Goal: Feedback & Contribution: Contribute content

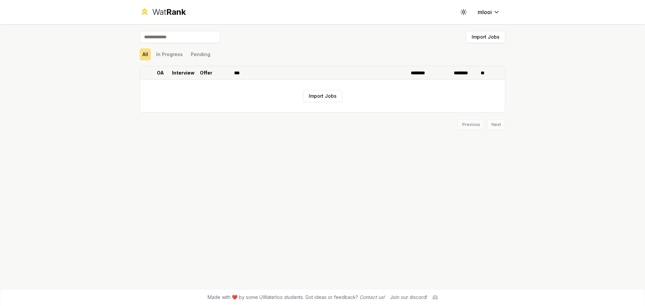
click at [180, 73] on p "Interview" at bounding box center [183, 73] width 23 height 7
click at [177, 52] on button "In Progress" at bounding box center [170, 54] width 32 height 12
click at [198, 57] on button "Pending" at bounding box center [200, 54] width 25 height 12
click at [171, 40] on input at bounding box center [180, 37] width 81 height 12
click at [174, 23] on div "Wat Rank Toggle theme mlooi" at bounding box center [322, 12] width 387 height 24
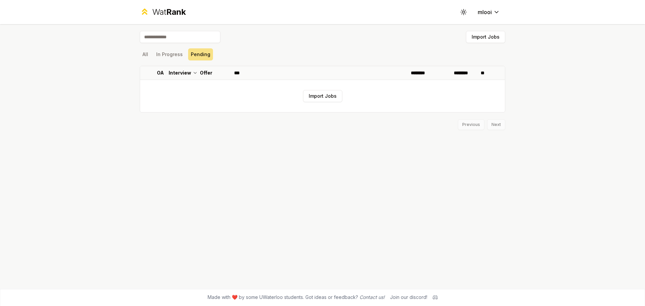
click at [175, 17] on div "Wat Rank Toggle theme mlooi" at bounding box center [322, 12] width 387 height 24
click at [175, 16] on span "Rank" at bounding box center [175, 12] width 19 height 10
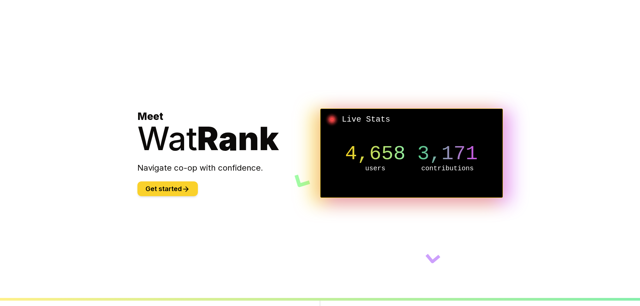
click at [186, 186] on icon at bounding box center [186, 189] width 8 height 8
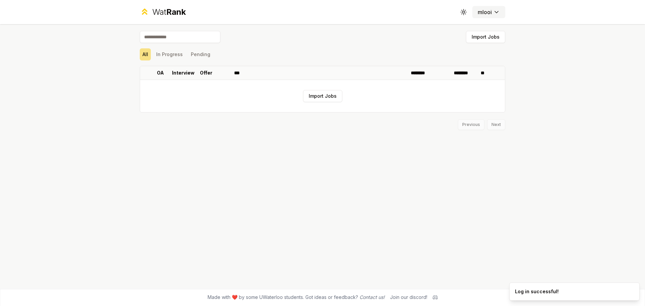
click at [500, 14] on button "mlooi" at bounding box center [488, 12] width 33 height 12
click at [315, 94] on button "Import Jobs" at bounding box center [322, 96] width 39 height 12
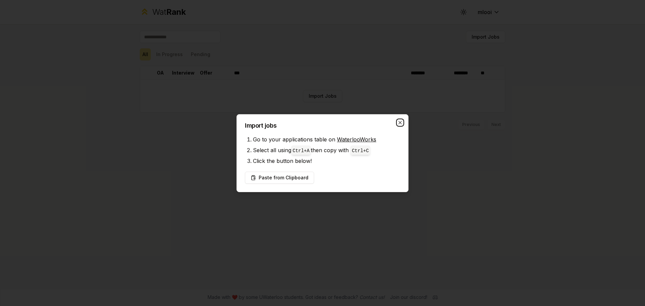
click at [401, 121] on icon "button" at bounding box center [400, 122] width 5 height 5
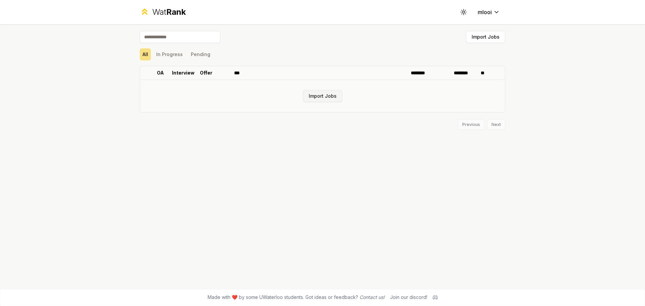
click at [317, 92] on button "Import Jobs" at bounding box center [322, 96] width 39 height 12
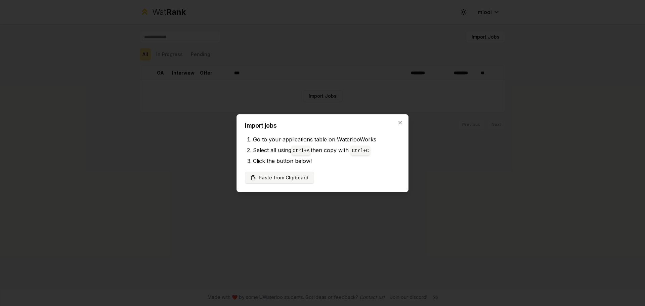
click at [294, 182] on button "Paste from Clipboard" at bounding box center [279, 178] width 69 height 12
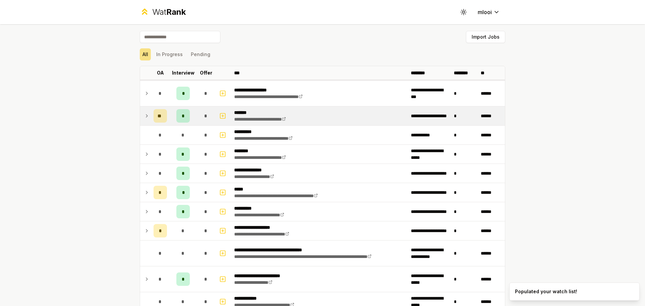
click at [144, 116] on icon at bounding box center [146, 116] width 5 height 8
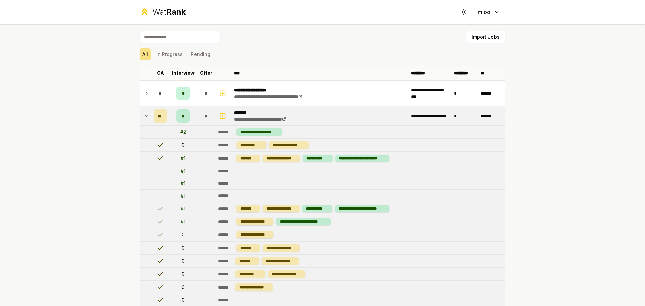
click at [146, 116] on icon at bounding box center [147, 115] width 3 height 1
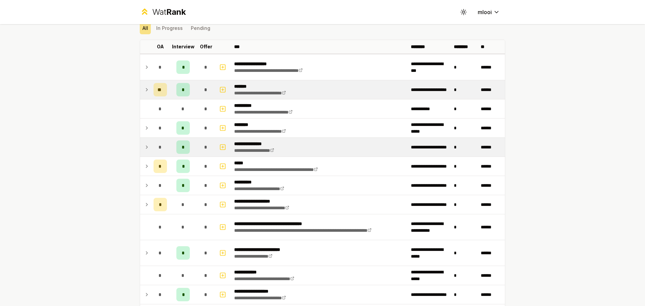
scroll to position [26, 0]
click at [144, 151] on icon at bounding box center [146, 147] width 5 height 8
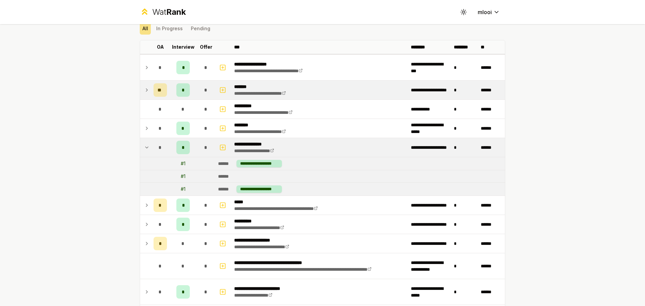
click at [144, 151] on icon at bounding box center [146, 147] width 5 height 8
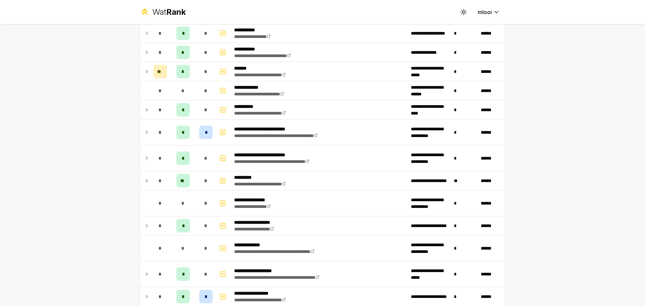
scroll to position [779, 0]
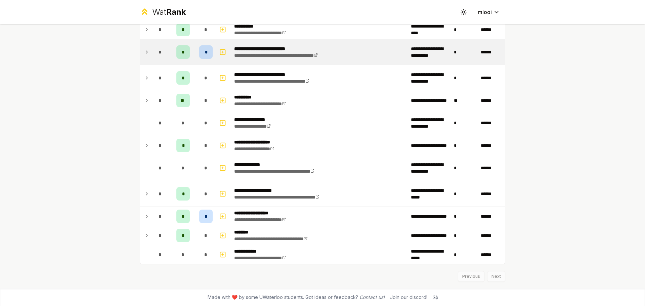
click at [146, 53] on icon at bounding box center [146, 52] width 5 height 8
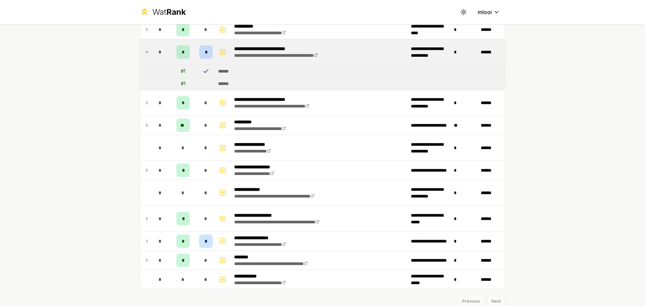
click at [146, 53] on icon at bounding box center [146, 52] width 5 height 8
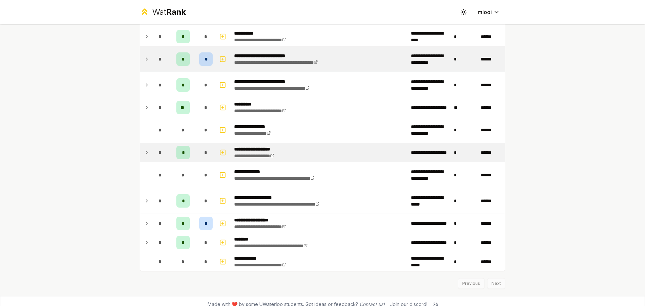
scroll to position [772, 0]
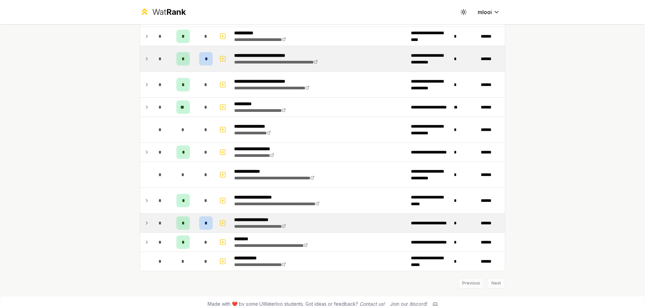
click at [141, 227] on td at bounding box center [145, 223] width 11 height 19
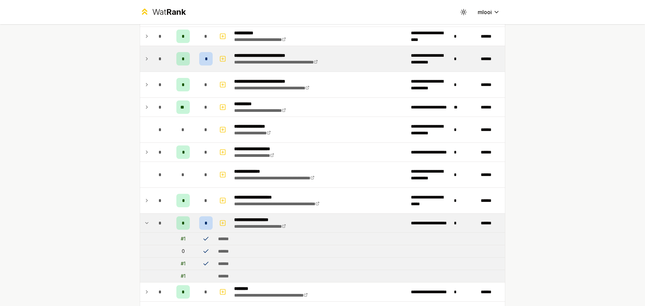
click at [141, 227] on td at bounding box center [145, 223] width 11 height 19
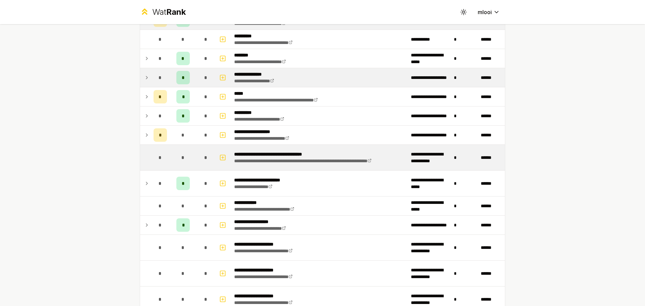
scroll to position [97, 0]
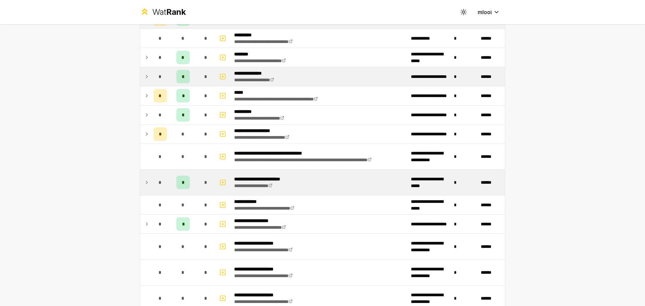
click at [145, 181] on icon at bounding box center [146, 182] width 5 height 8
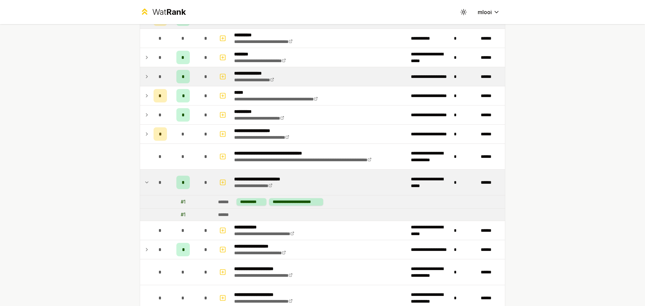
click at [145, 181] on icon at bounding box center [146, 182] width 5 height 8
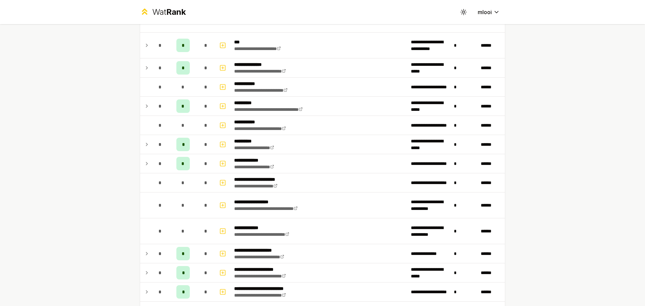
scroll to position [376, 0]
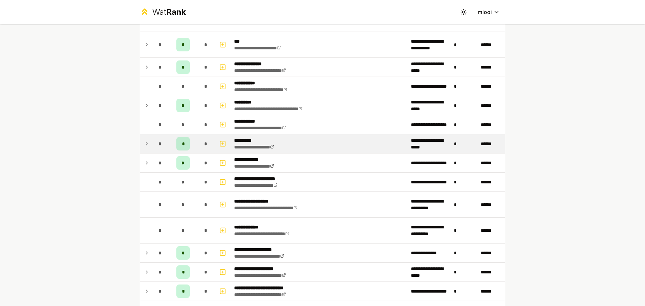
click at [147, 140] on td at bounding box center [145, 143] width 11 height 19
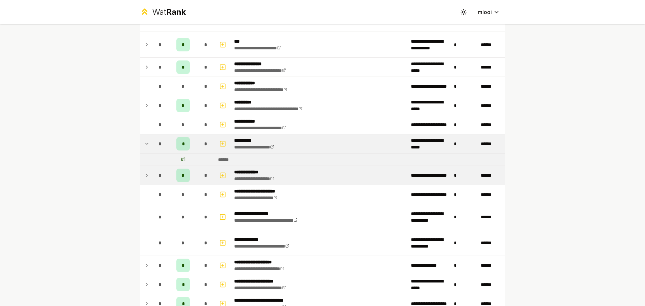
click at [151, 171] on td "*" at bounding box center [160, 175] width 19 height 19
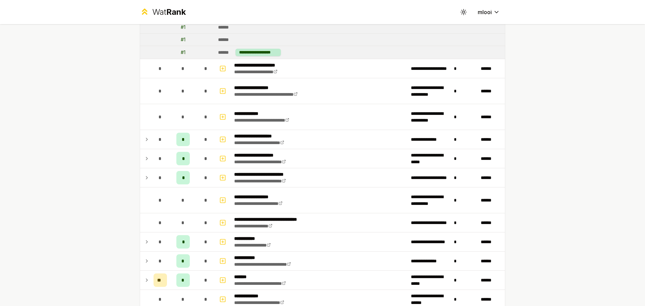
scroll to position [555, 0]
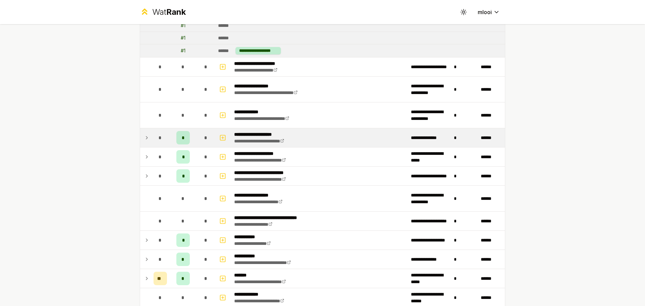
click at [140, 141] on td at bounding box center [145, 137] width 11 height 19
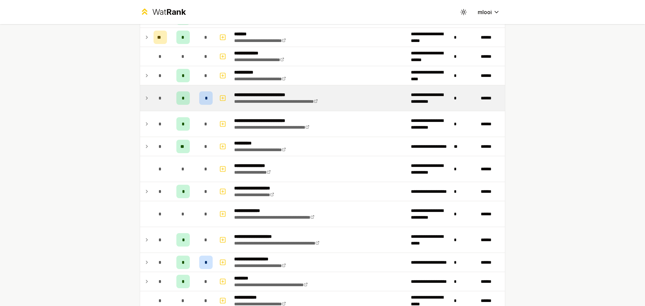
scroll to position [880, 0]
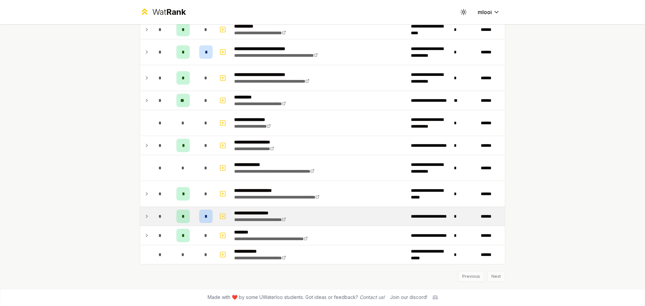
click at [141, 217] on td at bounding box center [145, 216] width 11 height 19
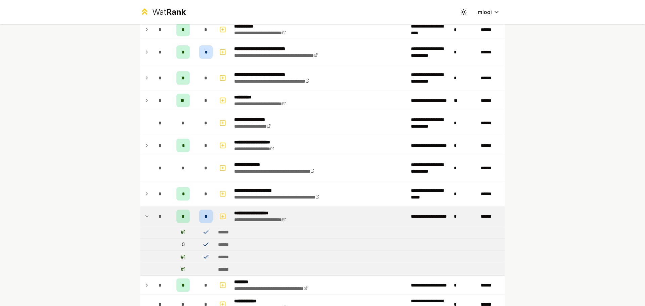
click at [141, 54] on td at bounding box center [145, 52] width 11 height 26
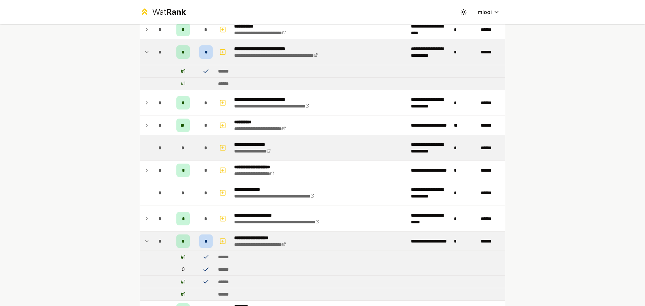
scroll to position [954, 0]
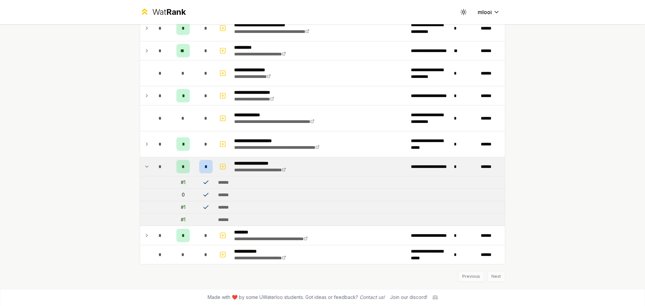
click at [496, 278] on div "Previous Next" at bounding box center [323, 272] width 366 height 17
click at [492, 275] on div "Previous Next" at bounding box center [323, 272] width 366 height 17
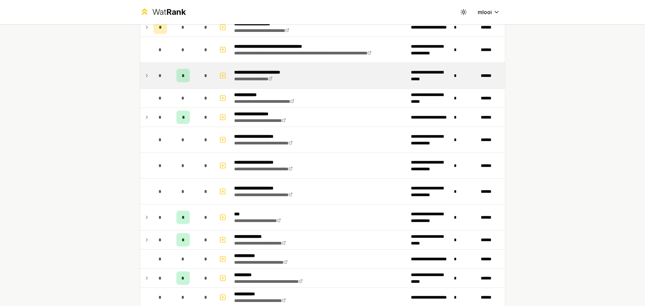
scroll to position [0, 0]
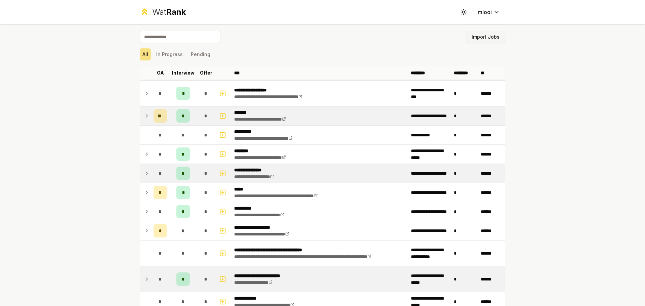
click at [480, 32] on button "Import Jobs" at bounding box center [485, 37] width 39 height 12
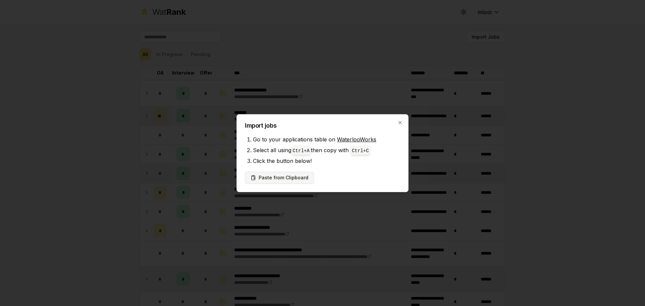
click at [299, 176] on button "Paste from Clipboard" at bounding box center [279, 178] width 69 height 12
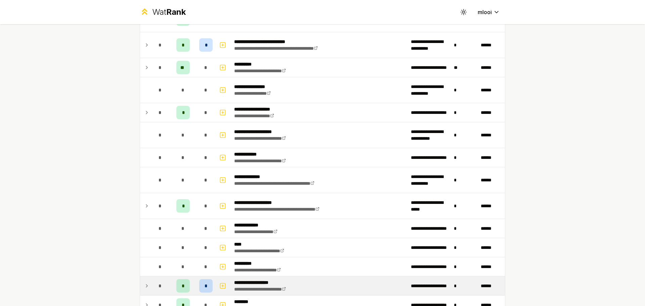
scroll to position [1243, 0]
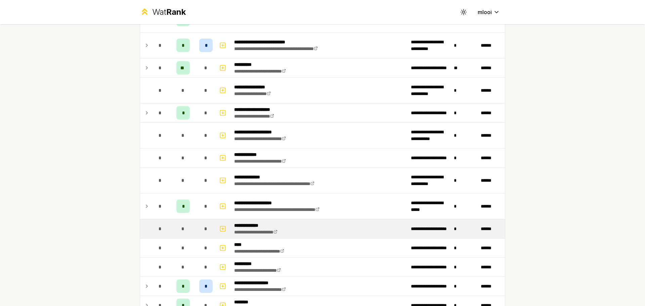
click at [163, 230] on div "*" at bounding box center [160, 228] width 13 height 13
click at [226, 229] on td at bounding box center [223, 228] width 16 height 19
click at [219, 227] on icon "button" at bounding box center [222, 229] width 7 height 8
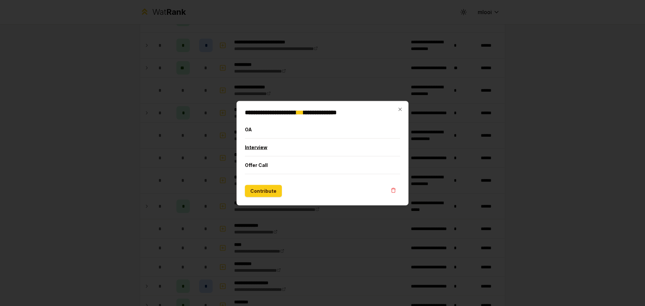
click at [288, 147] on button "Interview" at bounding box center [322, 146] width 155 height 17
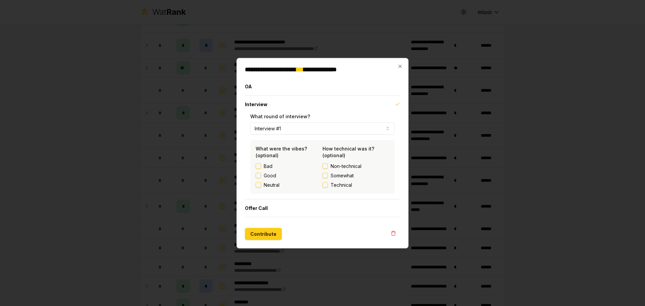
click at [350, 168] on span "Non-technical" at bounding box center [346, 166] width 31 height 7
click at [328, 168] on button "Non-technical" at bounding box center [325, 165] width 5 height 5
click at [274, 184] on label "Neutral" at bounding box center [272, 184] width 16 height 7
click at [261, 184] on button "Neutral" at bounding box center [258, 184] width 5 height 5
click at [309, 130] on button "Interview #1" at bounding box center [322, 128] width 144 height 12
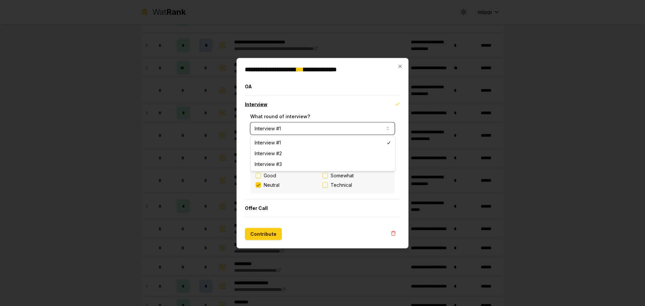
click at [312, 112] on button "Interview" at bounding box center [322, 103] width 155 height 17
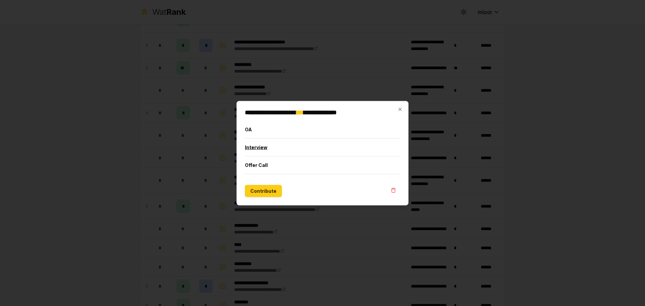
click at [302, 149] on button "Interview" at bounding box center [322, 146] width 155 height 17
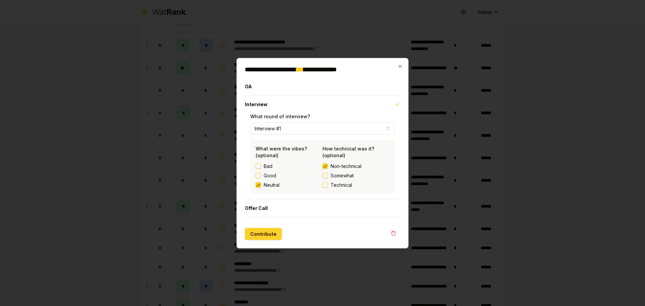
click at [270, 234] on button "Contribute" at bounding box center [263, 234] width 37 height 12
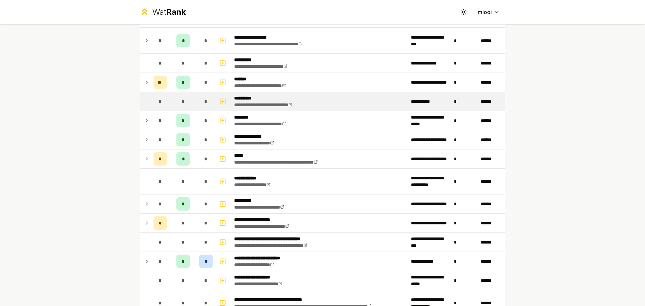
scroll to position [73, 0]
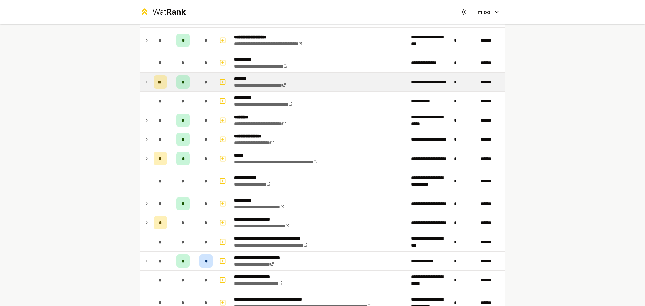
click at [241, 77] on p "*******" at bounding box center [268, 78] width 68 height 7
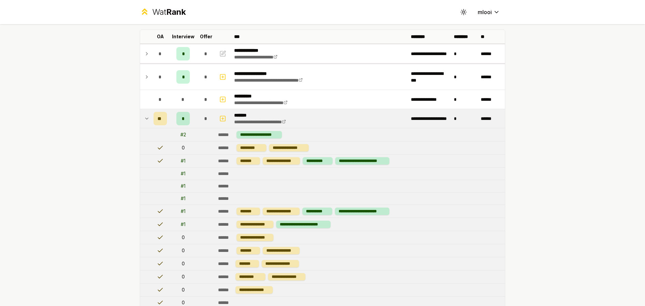
scroll to position [36, 0]
click at [250, 115] on p "*******" at bounding box center [268, 115] width 68 height 7
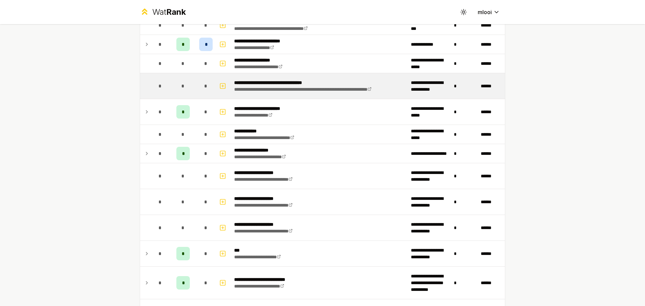
scroll to position [291, 0]
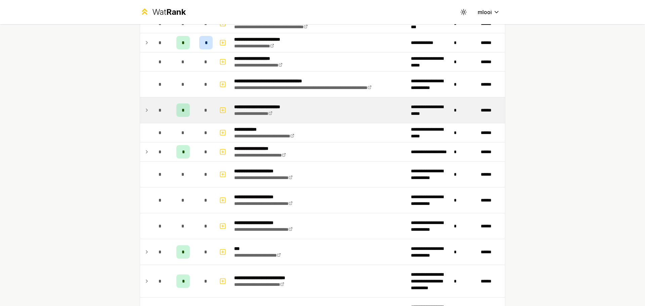
click at [208, 113] on div "*" at bounding box center [205, 109] width 13 height 13
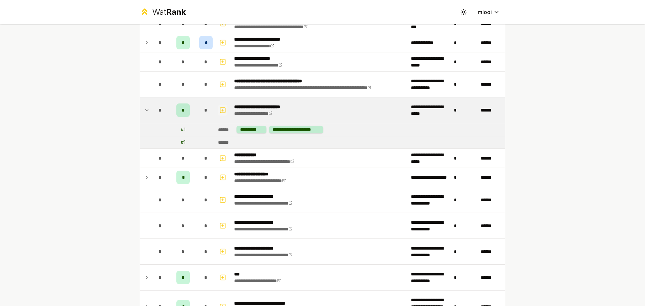
click at [219, 111] on icon "button" at bounding box center [222, 110] width 7 height 8
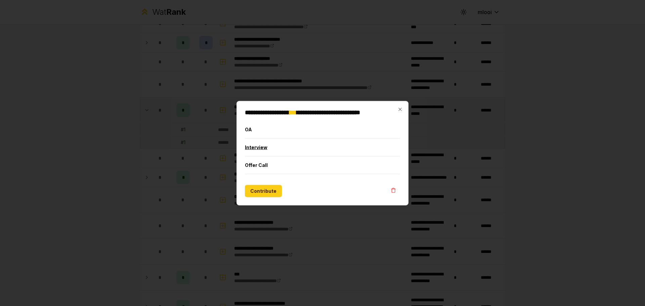
click at [277, 154] on button "Interview" at bounding box center [322, 146] width 155 height 17
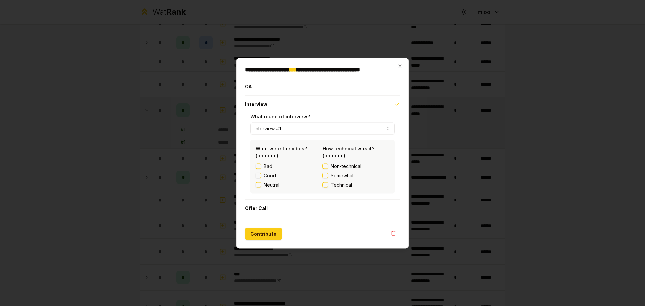
click at [267, 175] on label "Good" at bounding box center [270, 175] width 12 height 7
click at [261, 175] on button "Good" at bounding box center [258, 175] width 5 height 5
click at [340, 168] on span "Non-technical" at bounding box center [346, 166] width 31 height 7
click at [328, 168] on button "Non-technical" at bounding box center [325, 165] width 5 height 5
click at [265, 234] on button "Contribute" at bounding box center [263, 234] width 37 height 12
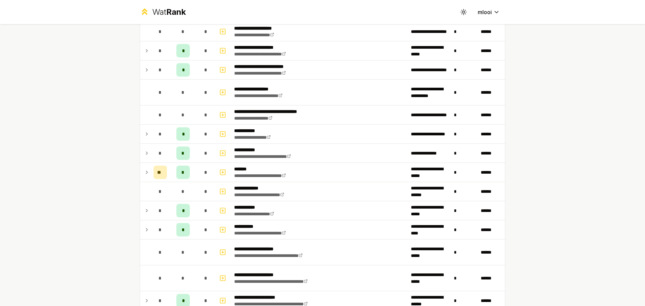
scroll to position [914, 0]
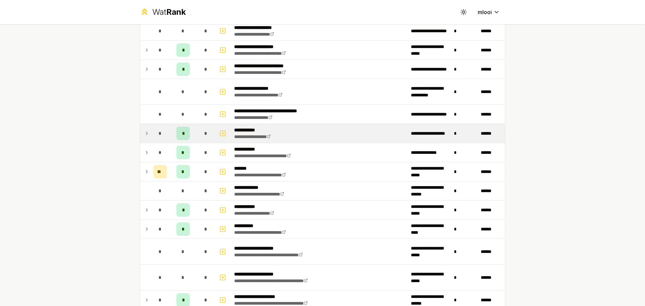
click at [182, 137] on div "*" at bounding box center [182, 133] width 13 height 13
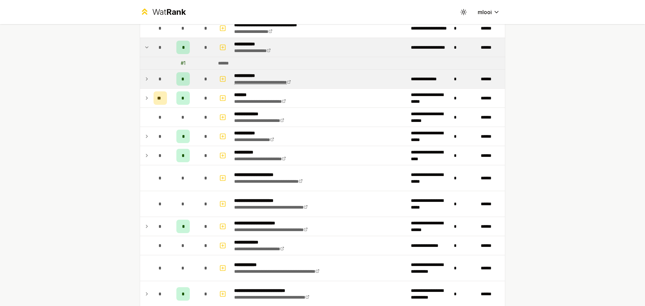
scroll to position [1001, 0]
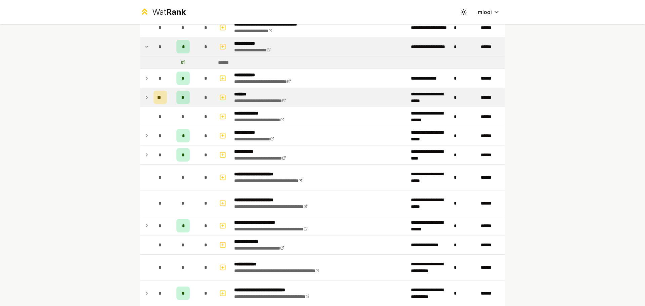
click at [151, 99] on td "**" at bounding box center [160, 97] width 19 height 19
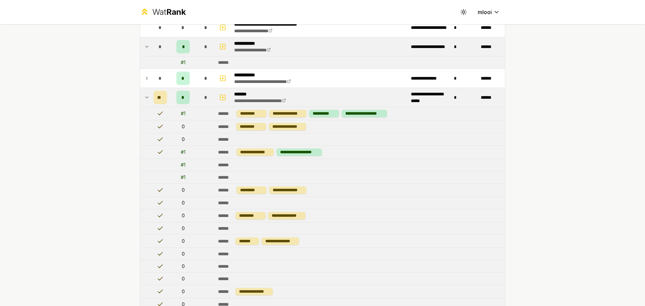
click at [140, 97] on td at bounding box center [145, 97] width 11 height 19
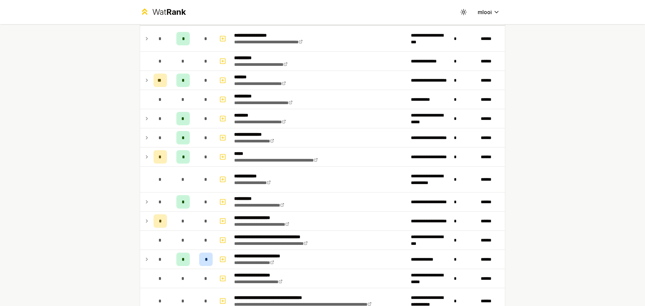
scroll to position [0, 0]
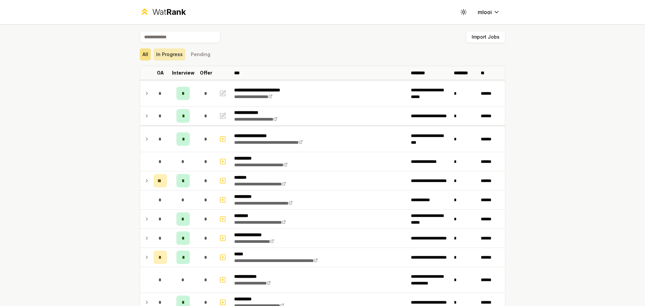
click at [172, 53] on button "In Progress" at bounding box center [170, 54] width 32 height 12
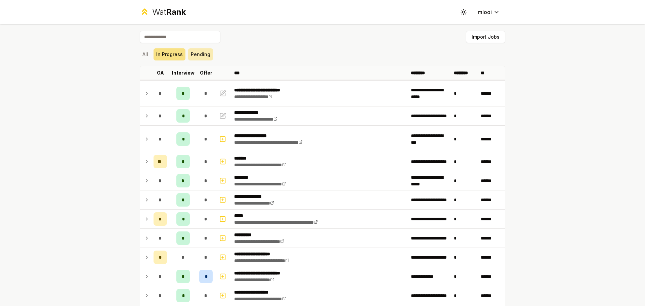
click at [195, 51] on button "Pending" at bounding box center [200, 54] width 25 height 12
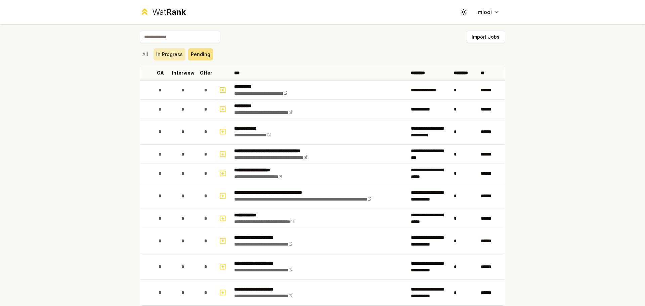
click at [157, 55] on button "In Progress" at bounding box center [170, 54] width 32 height 12
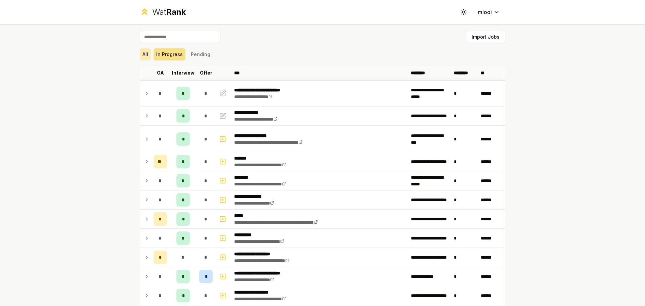
click at [143, 55] on button "All" at bounding box center [145, 54] width 11 height 12
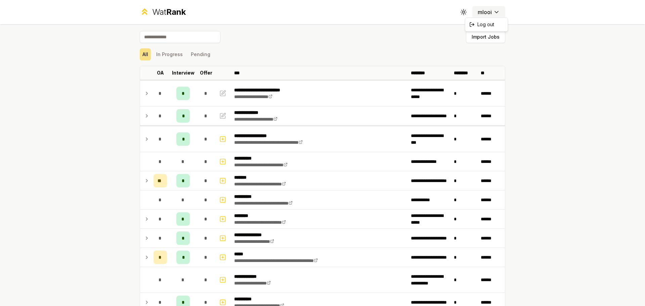
click at [481, 11] on html "**********" at bounding box center [322, 153] width 645 height 306
click at [531, 44] on html "**********" at bounding box center [322, 153] width 645 height 306
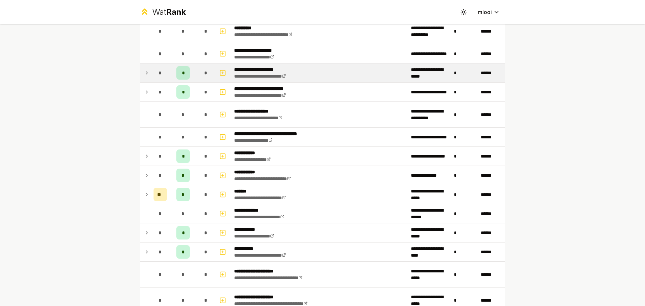
scroll to position [892, 0]
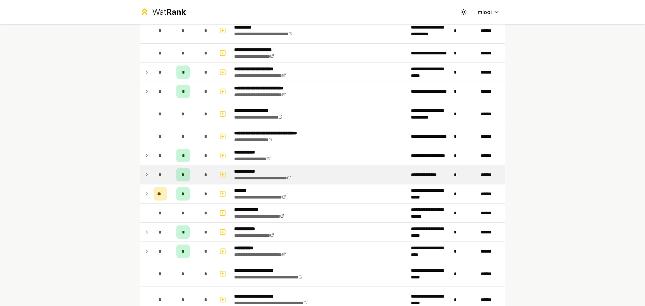
drag, startPoint x: 358, startPoint y: 129, endPoint x: 269, endPoint y: 183, distance: 103.7
click at [269, 183] on td "**********" at bounding box center [320, 174] width 177 height 19
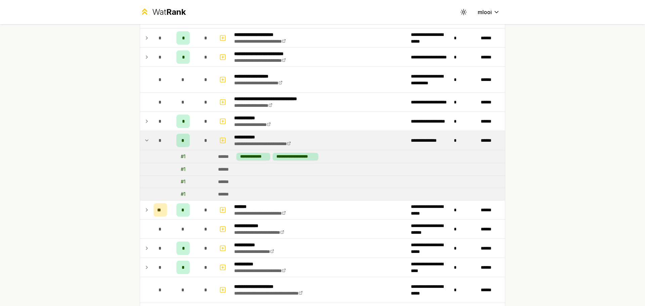
scroll to position [927, 0]
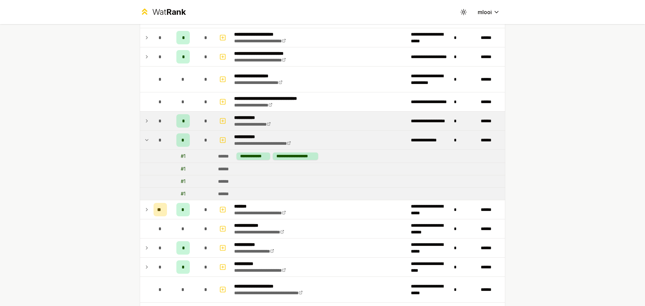
click at [250, 118] on p "**********" at bounding box center [258, 117] width 49 height 7
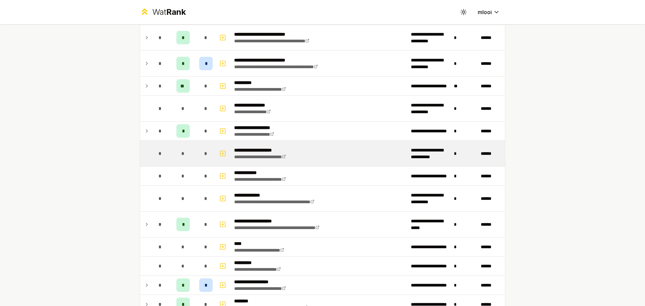
scroll to position [1376, 0]
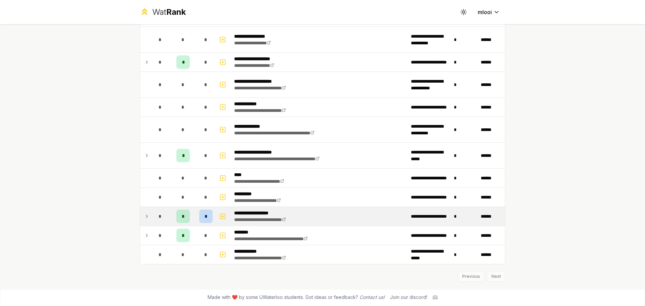
click at [308, 214] on td "**********" at bounding box center [320, 216] width 177 height 19
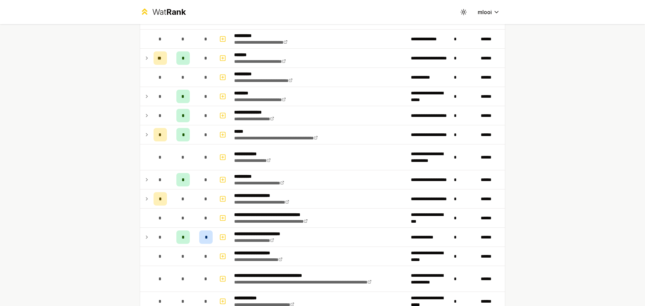
scroll to position [0, 0]
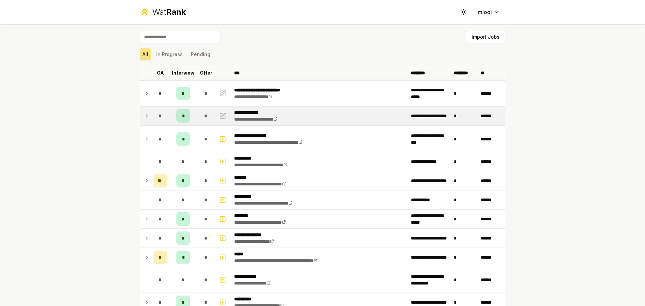
click at [197, 121] on td "*" at bounding box center [206, 116] width 19 height 19
